Goal: Task Accomplishment & Management: Use online tool/utility

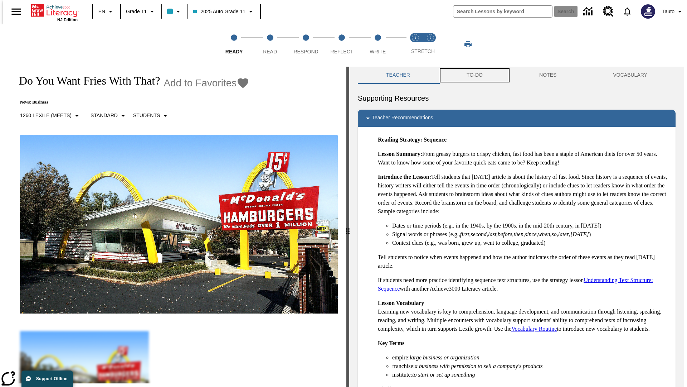
click at [474, 75] on button "TO-DO" at bounding box center [474, 75] width 73 height 17
